Goal: Task Accomplishment & Management: Complete application form

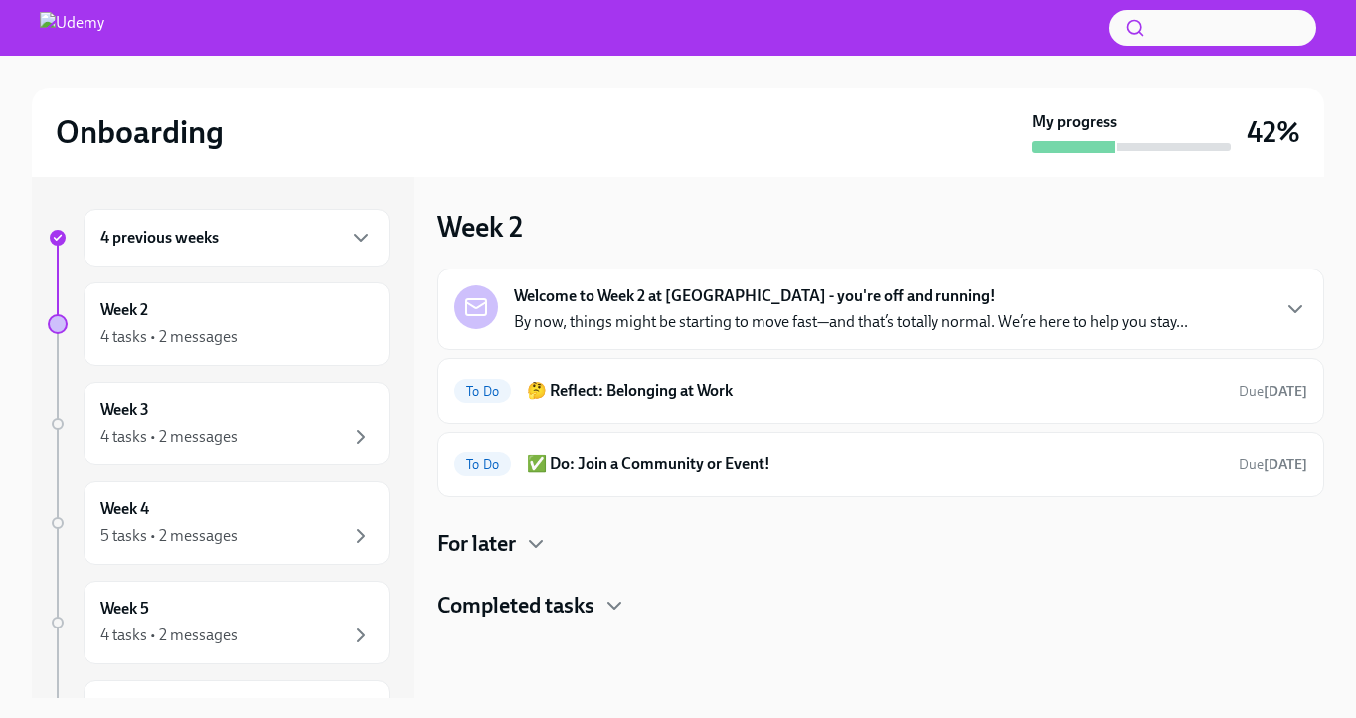
click at [631, 199] on div "Week 2 Welcome to Week 2 at [GEOGRAPHIC_DATA] - you're off and running! By now,…" at bounding box center [880, 437] width 887 height 521
click at [794, 392] on h6 "🤔 Reflect: Belonging at Work" at bounding box center [875, 391] width 696 height 22
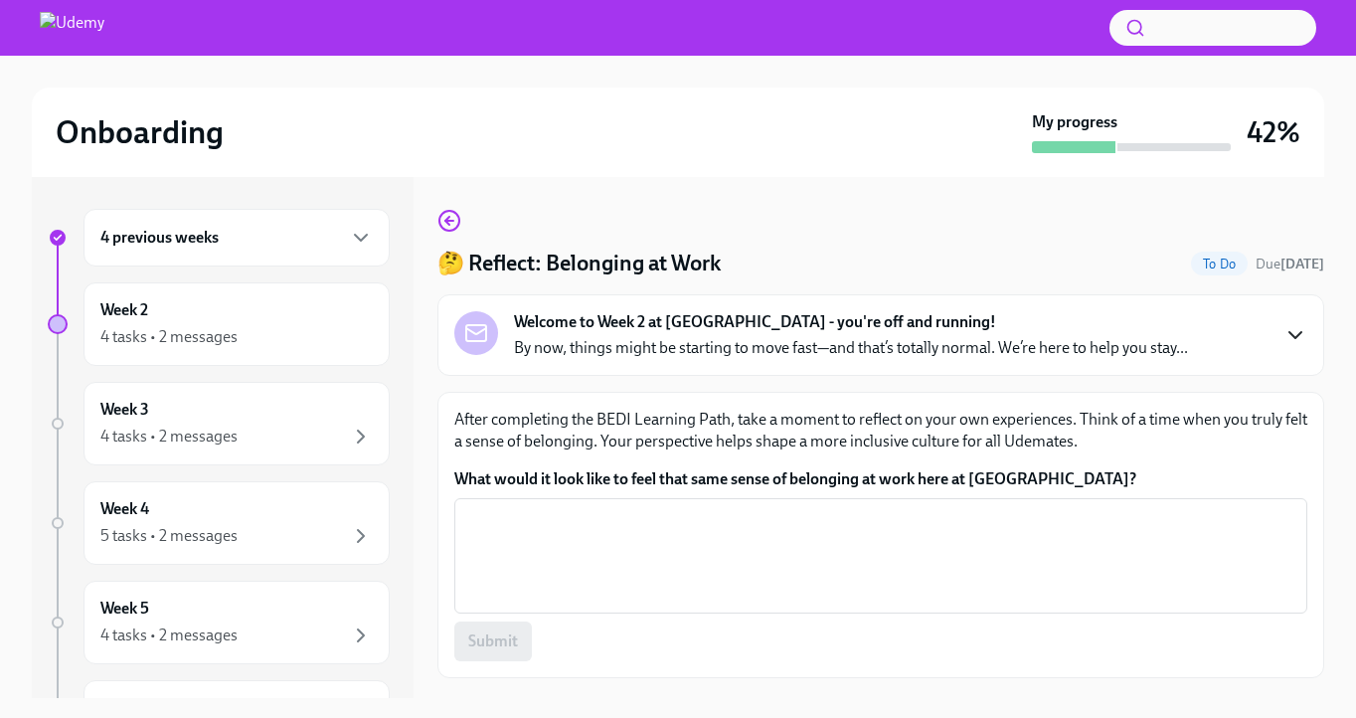
click at [1295, 341] on icon "button" at bounding box center [1295, 335] width 24 height 24
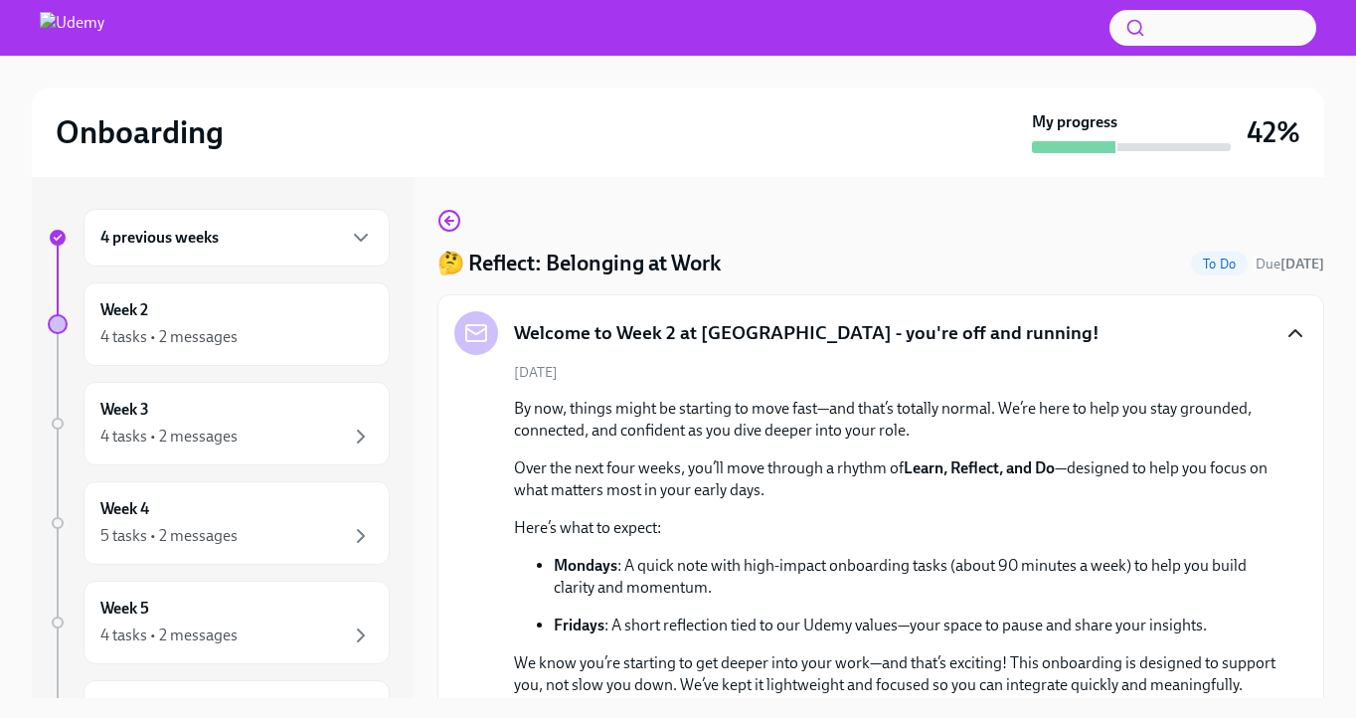
click at [1295, 333] on icon "button" at bounding box center [1295, 333] width 24 height 24
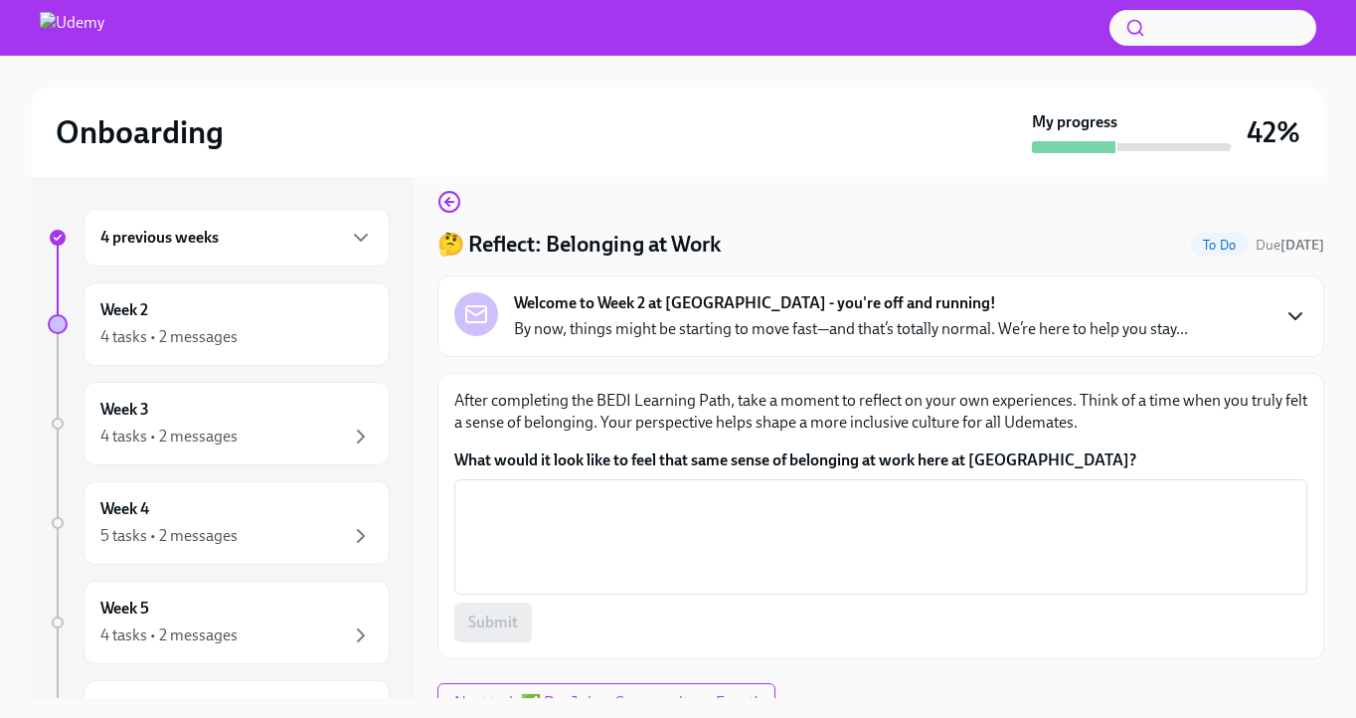
click at [1001, 316] on div "Welcome to Week 2 at [GEOGRAPHIC_DATA] - you're off and running! By now, things…" at bounding box center [851, 316] width 674 height 48
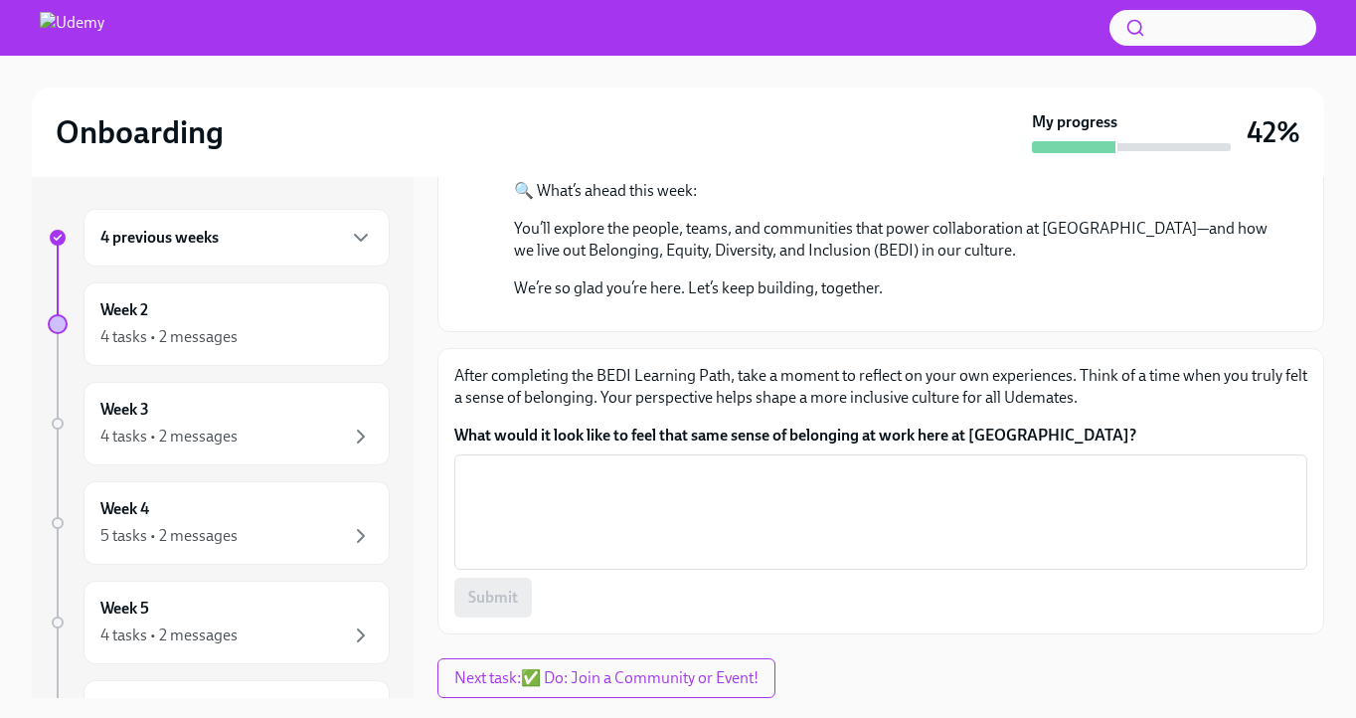
scroll to position [36, 0]
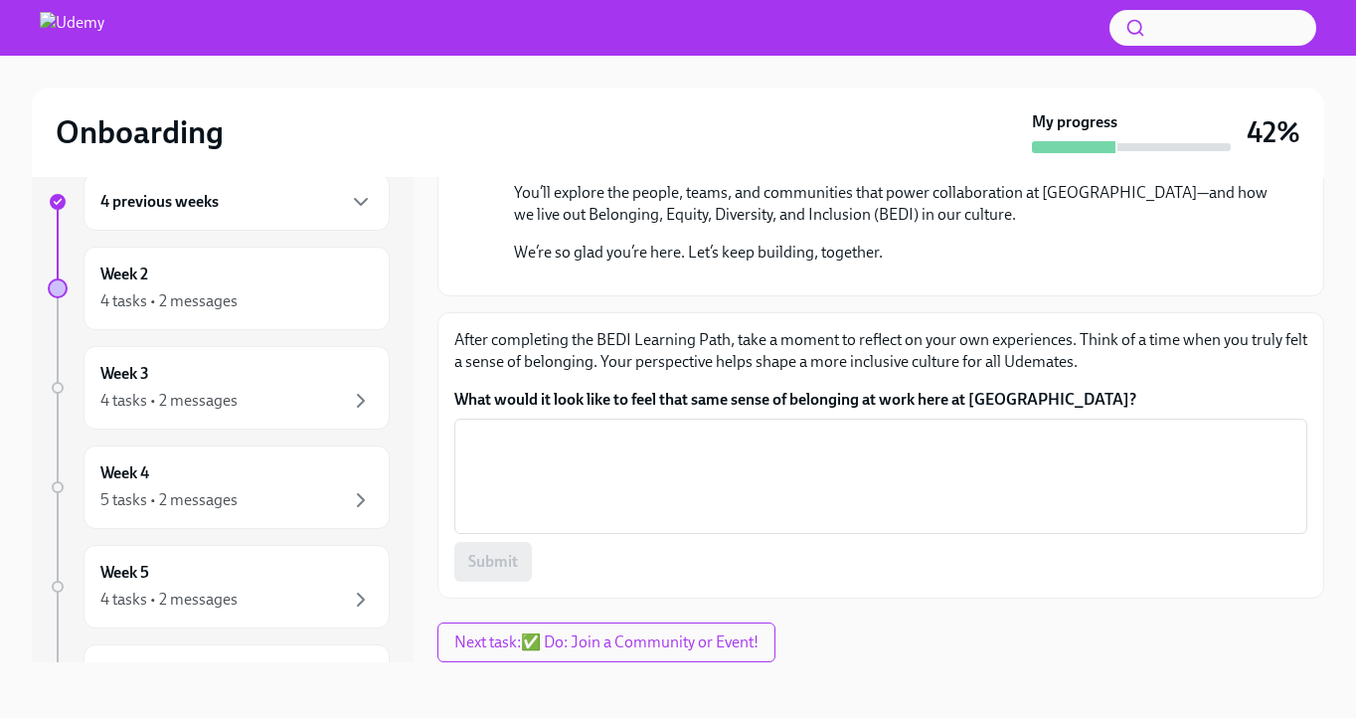
click at [1053, 362] on p "After completing the BEDI Learning Path, take a moment to reflect on your own e…" at bounding box center [880, 351] width 853 height 44
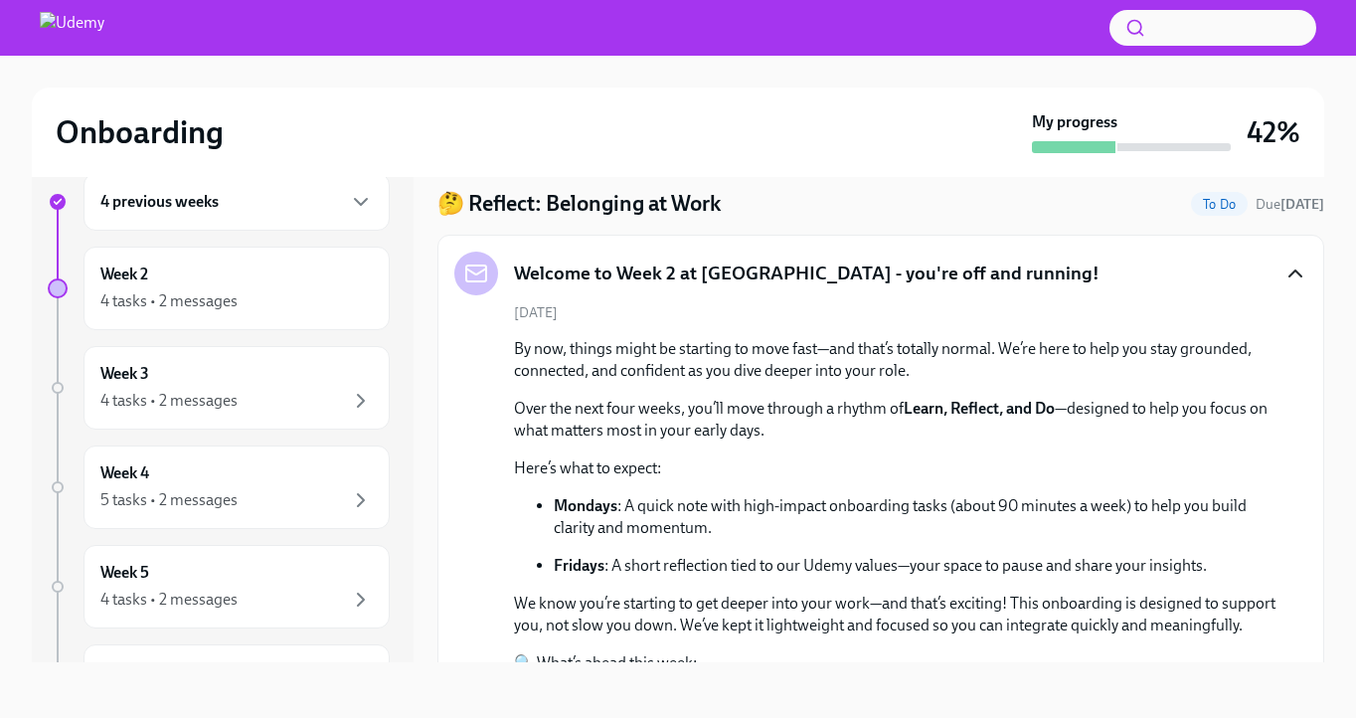
scroll to position [0, 0]
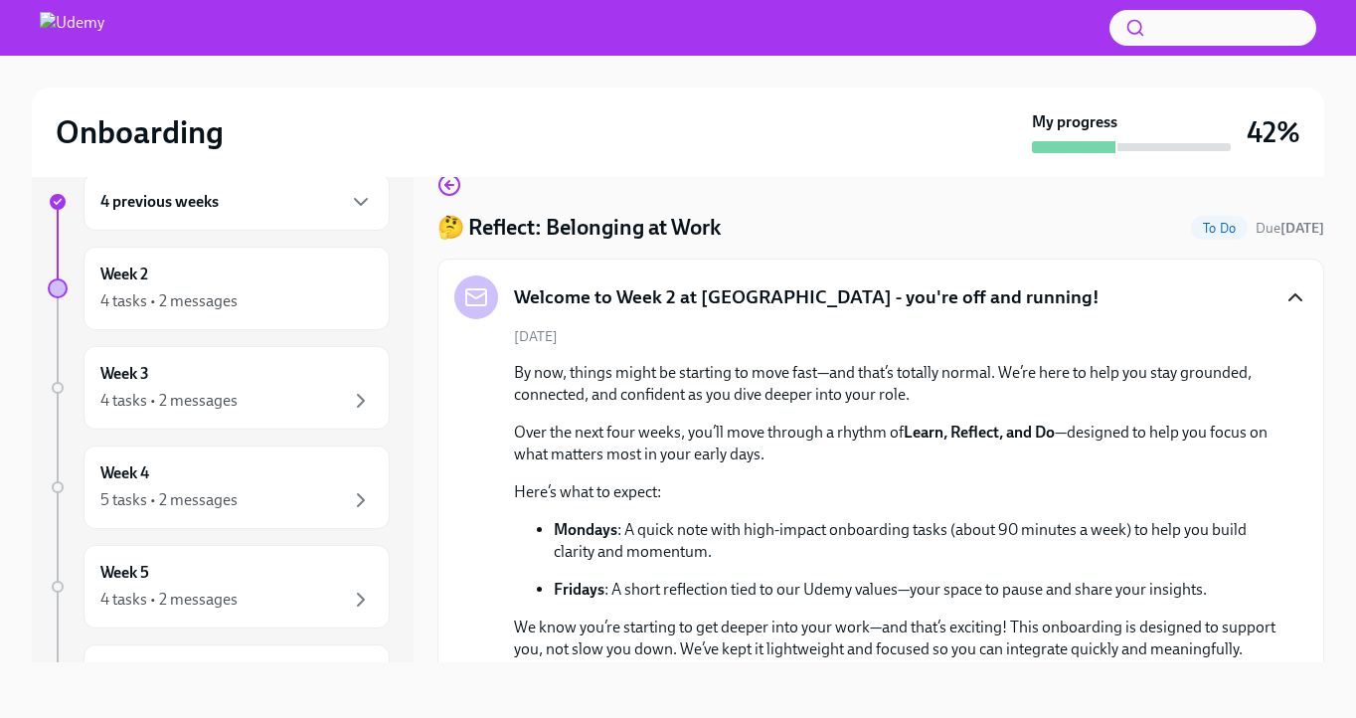
click at [1285, 307] on icon "button" at bounding box center [1295, 297] width 24 height 24
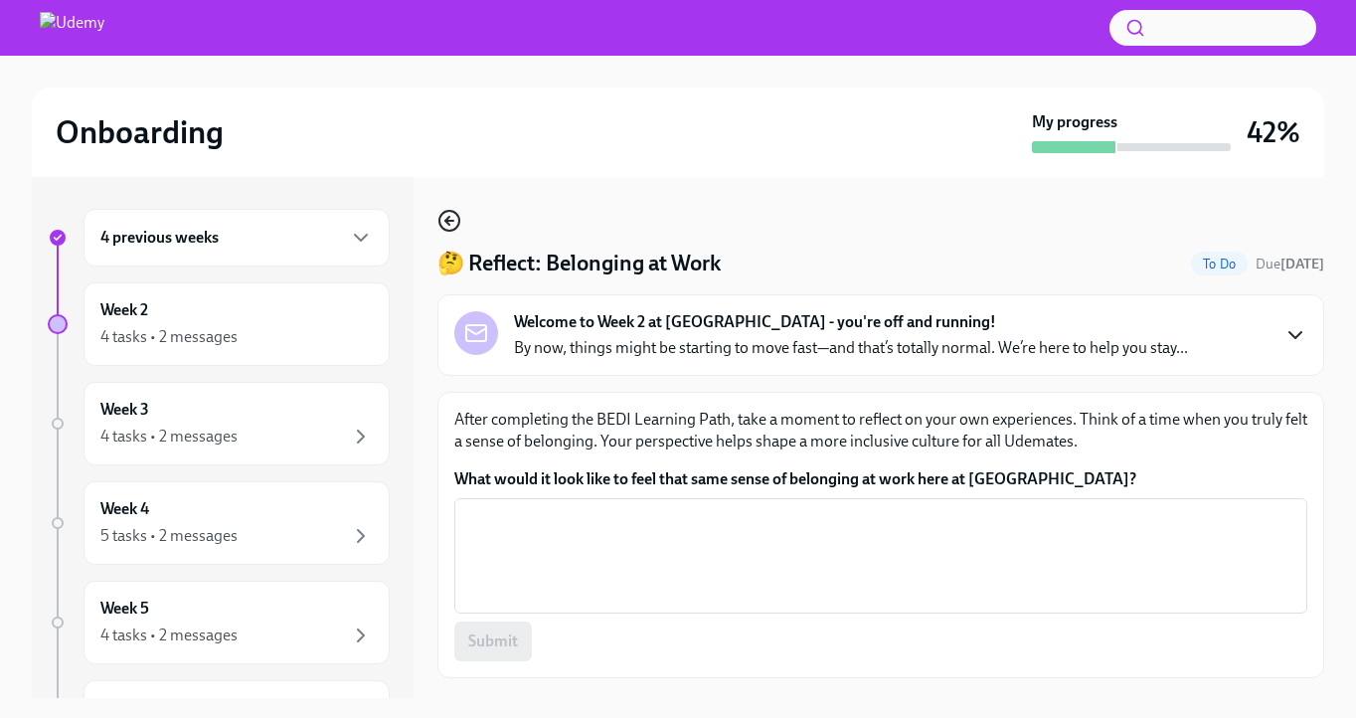
click at [440, 225] on circle "button" at bounding box center [449, 221] width 20 height 20
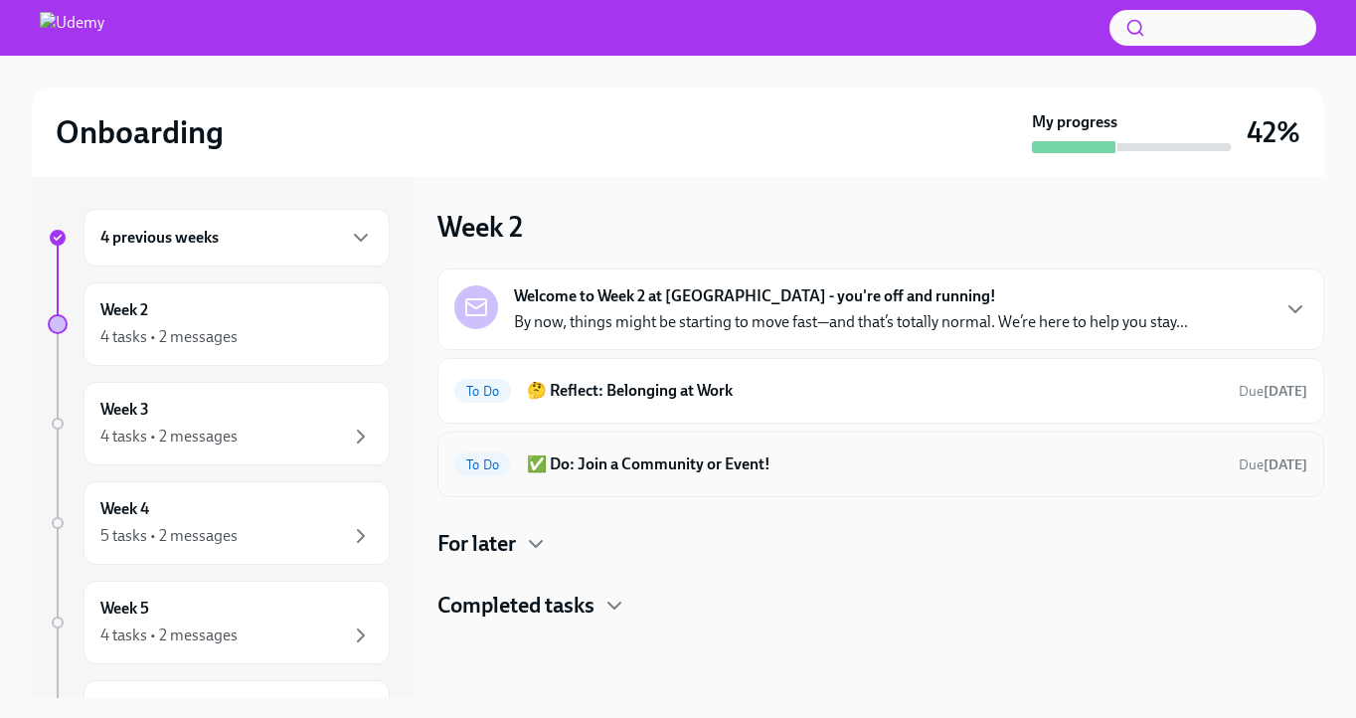
click at [674, 477] on div "To Do ✅ Do: Join a Community or Event! Due [DATE]" at bounding box center [880, 464] width 853 height 32
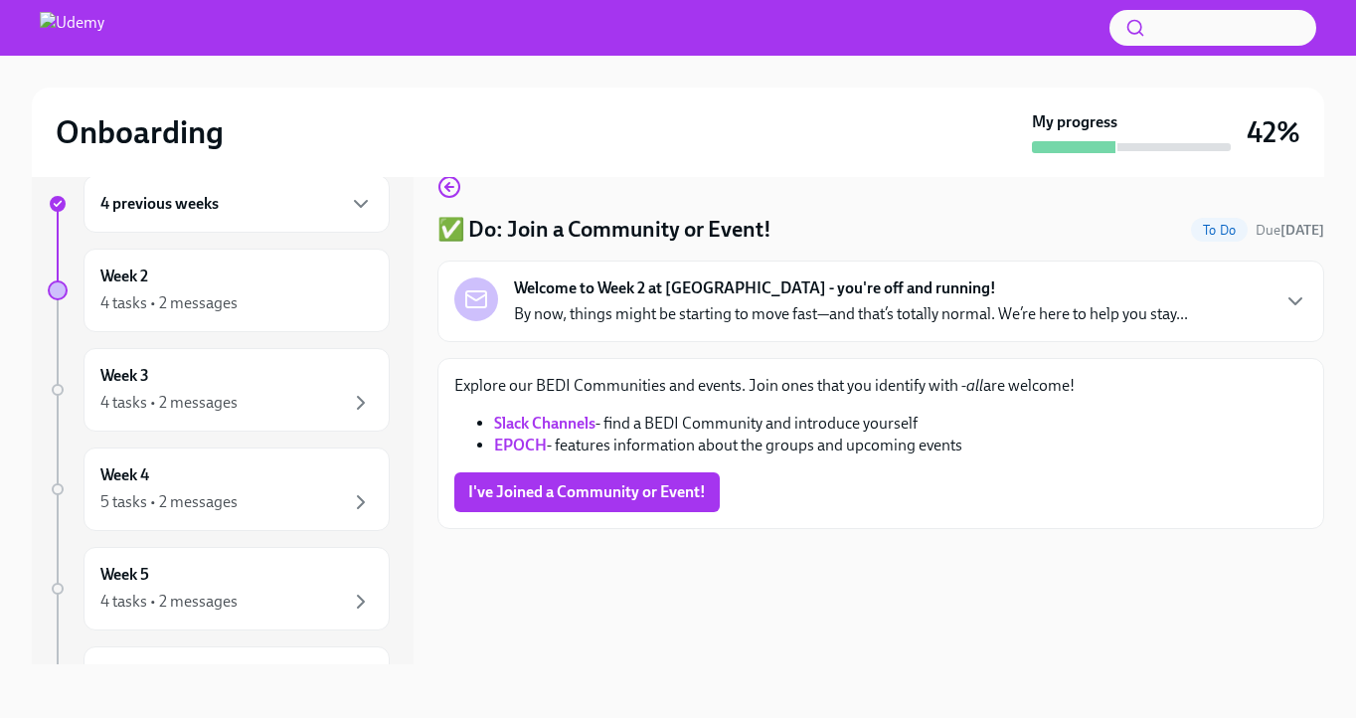
scroll to position [36, 0]
click at [517, 440] on strong "EPOCH" at bounding box center [520, 442] width 53 height 19
click at [574, 480] on span "I've Joined a Community or Event!" at bounding box center [587, 490] width 238 height 20
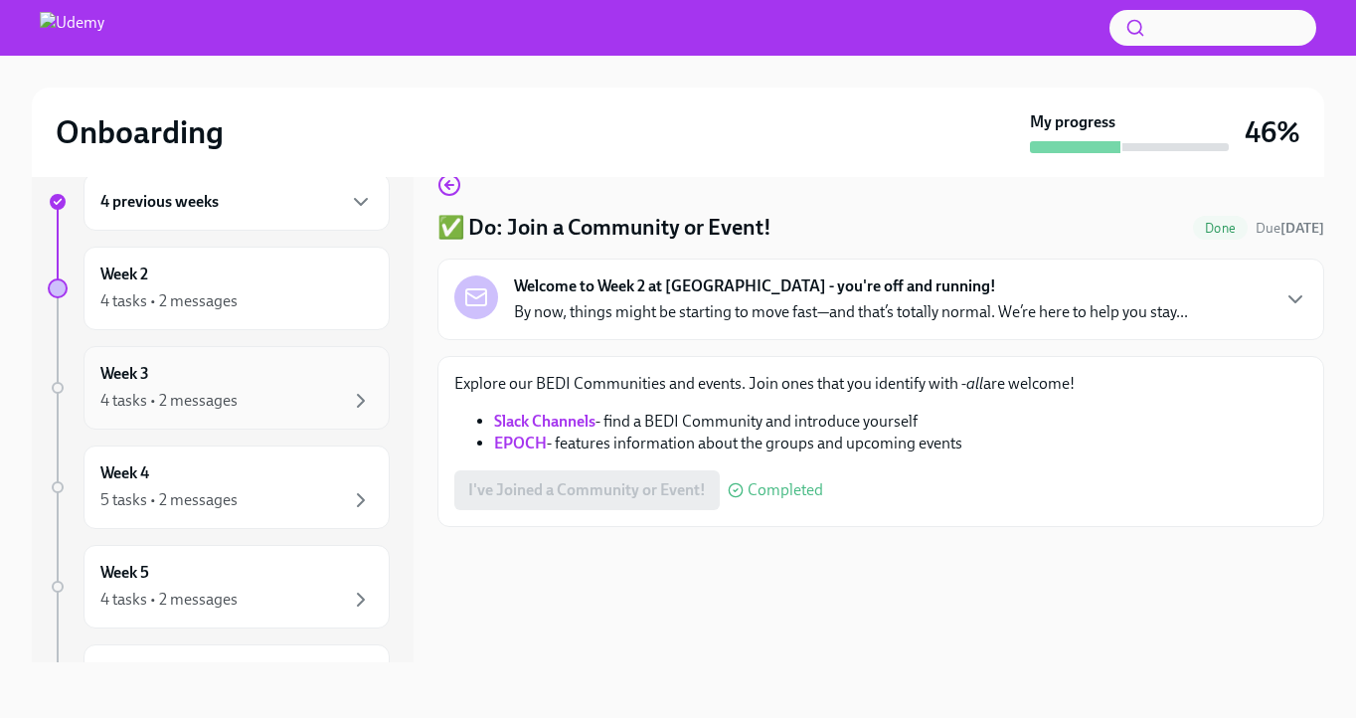
click at [258, 414] on div "Week 3 4 tasks • 2 messages" at bounding box center [237, 388] width 306 height 84
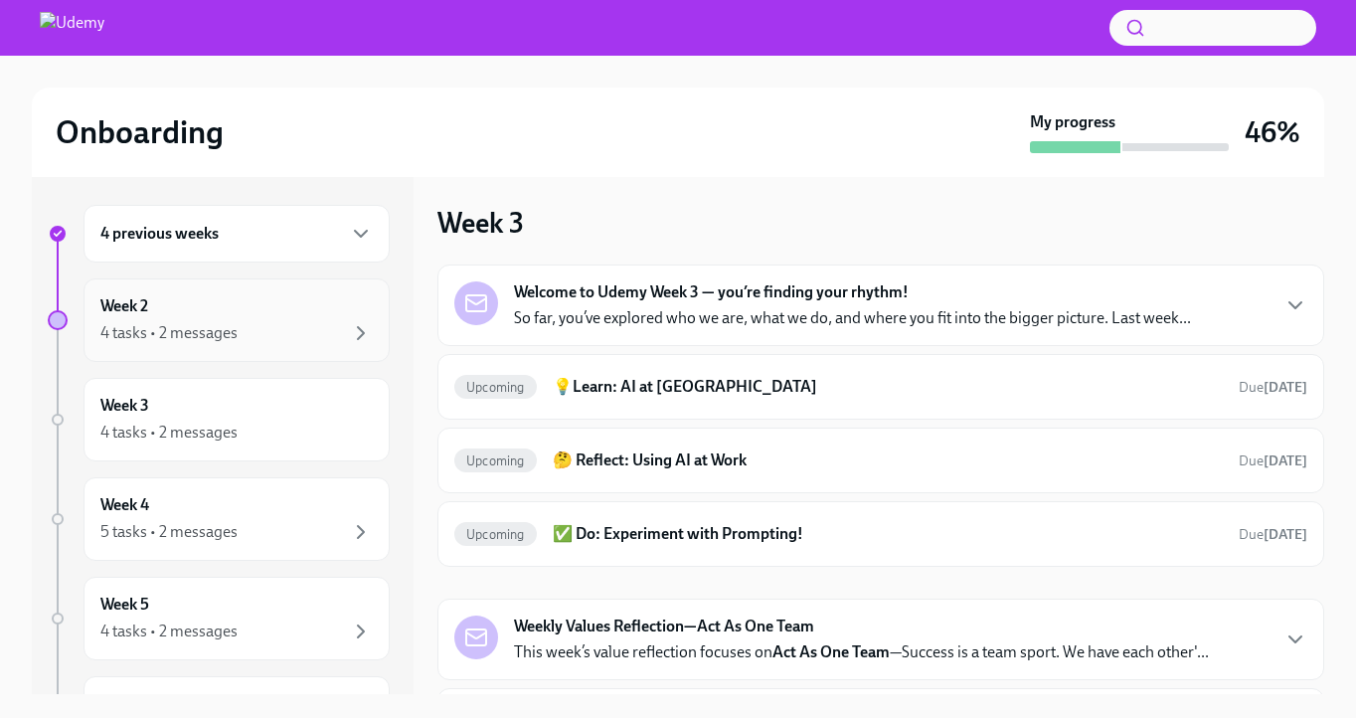
click at [191, 309] on div "Week 2 4 tasks • 2 messages" at bounding box center [236, 320] width 272 height 50
